Goal: Information Seeking & Learning: Learn about a topic

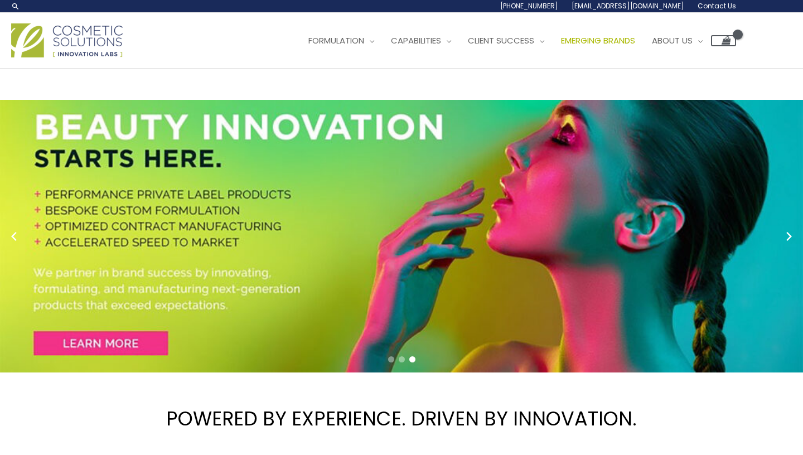
click at [619, 49] on link "Emerging Brands" at bounding box center [598, 40] width 91 height 33
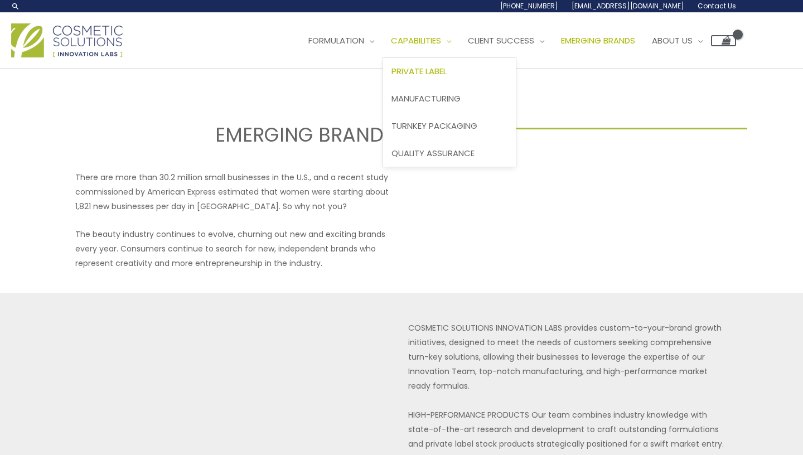
click at [443, 73] on span "Private Label" at bounding box center [419, 71] width 55 height 12
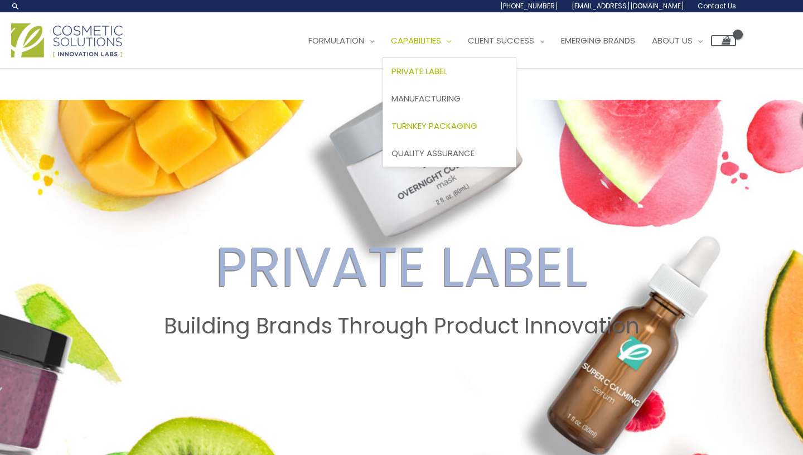
click at [432, 138] on link "Turnkey Packaging" at bounding box center [449, 125] width 133 height 27
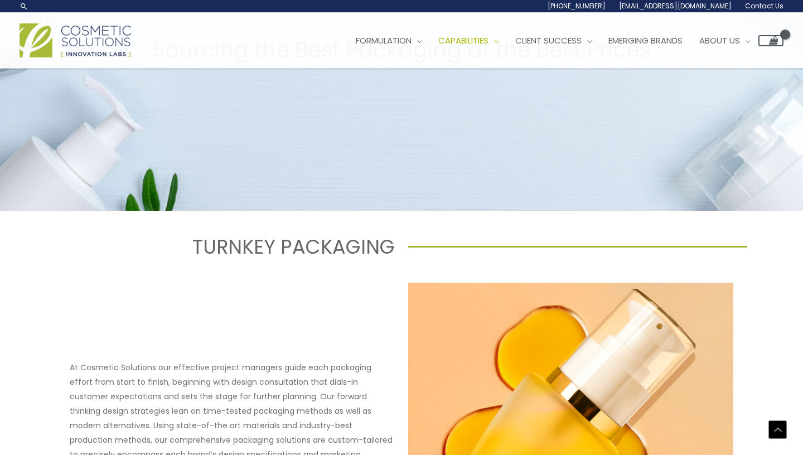
scroll to position [89, 0]
